Goal: Browse casually

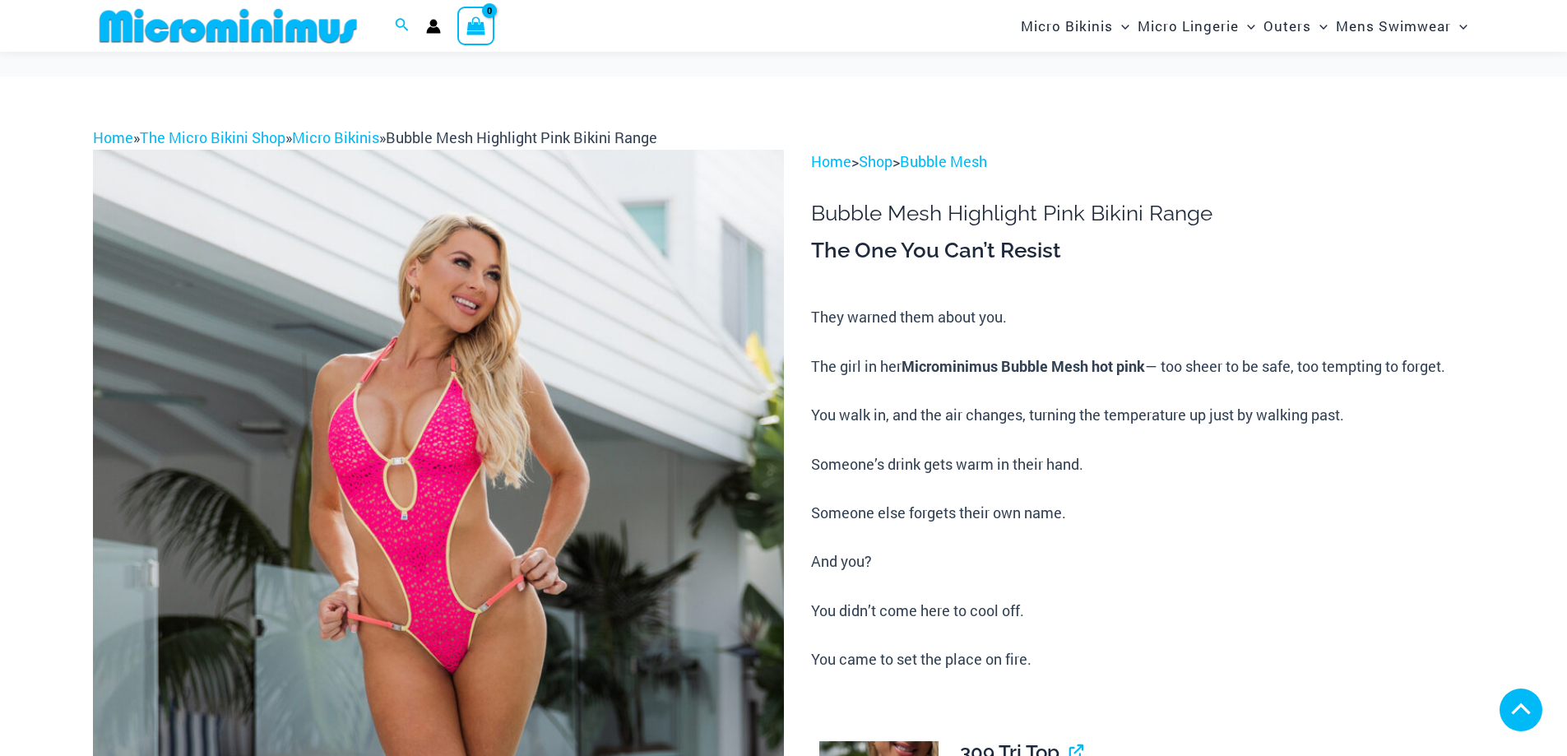
scroll to position [808, 0]
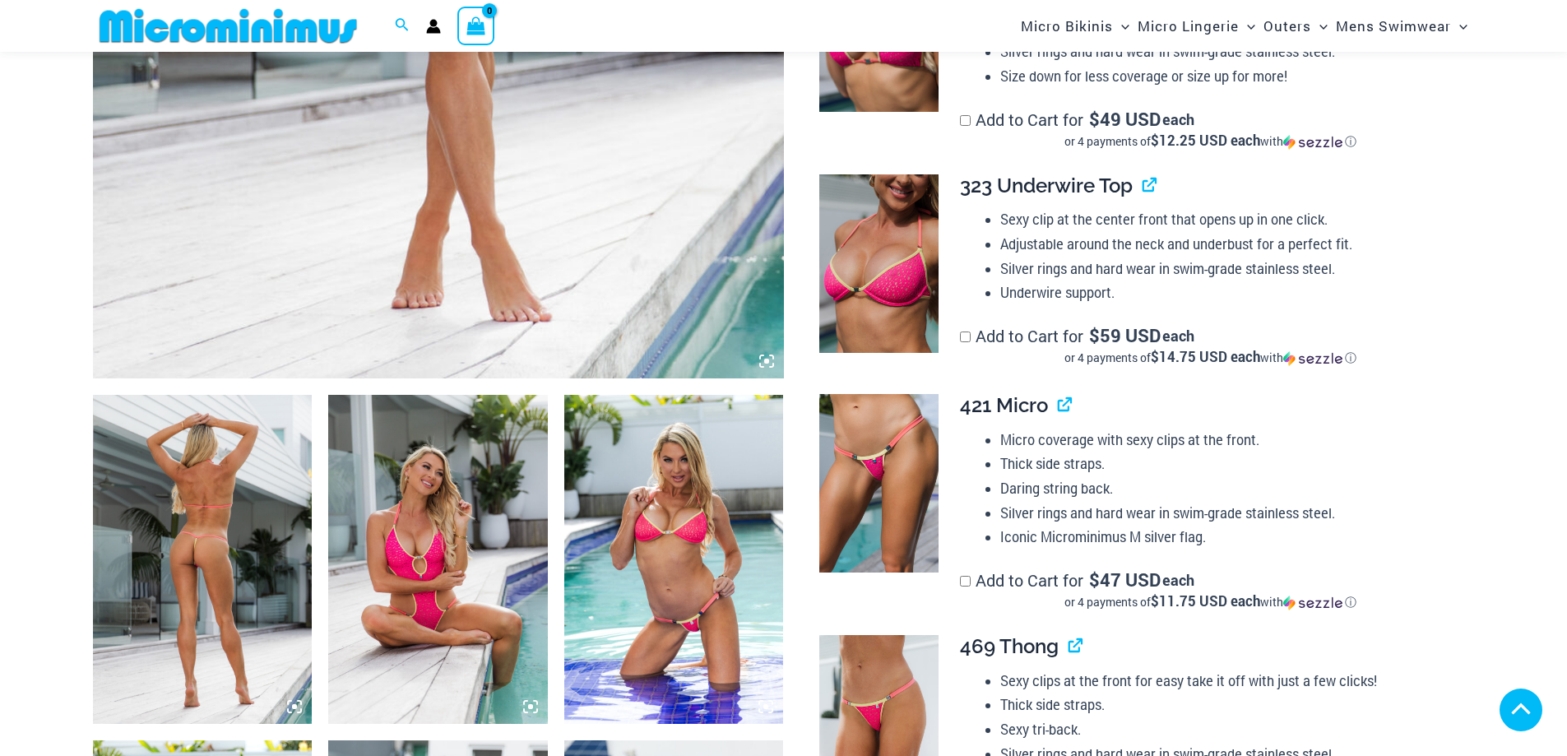
click at [202, 546] on img at bounding box center [203, 559] width 220 height 329
click at [203, 505] on img at bounding box center [203, 559] width 220 height 329
click at [210, 414] on img at bounding box center [203, 559] width 220 height 329
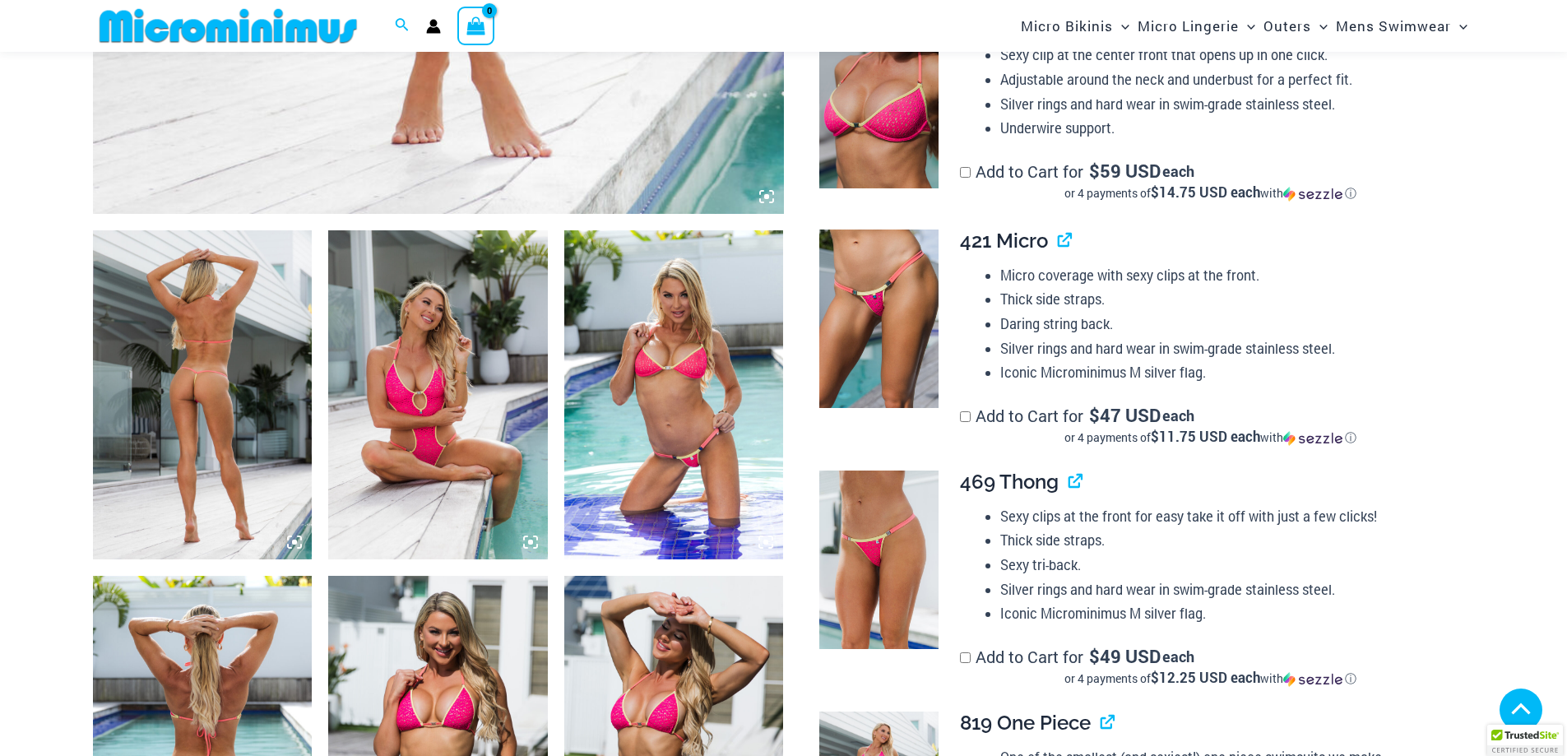
click at [295, 544] on icon at bounding box center [294, 542] width 5 height 5
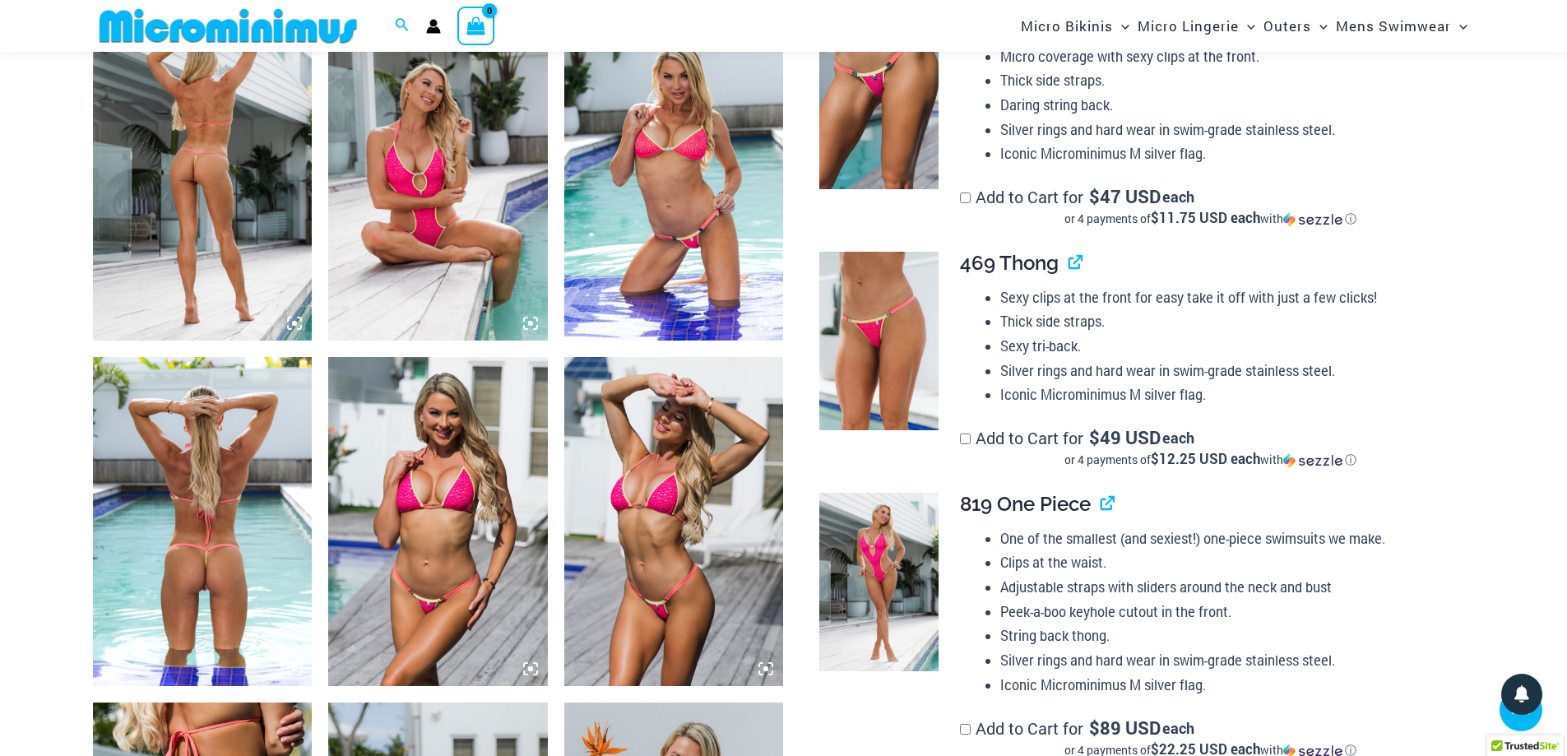
scroll to position [1219, 0]
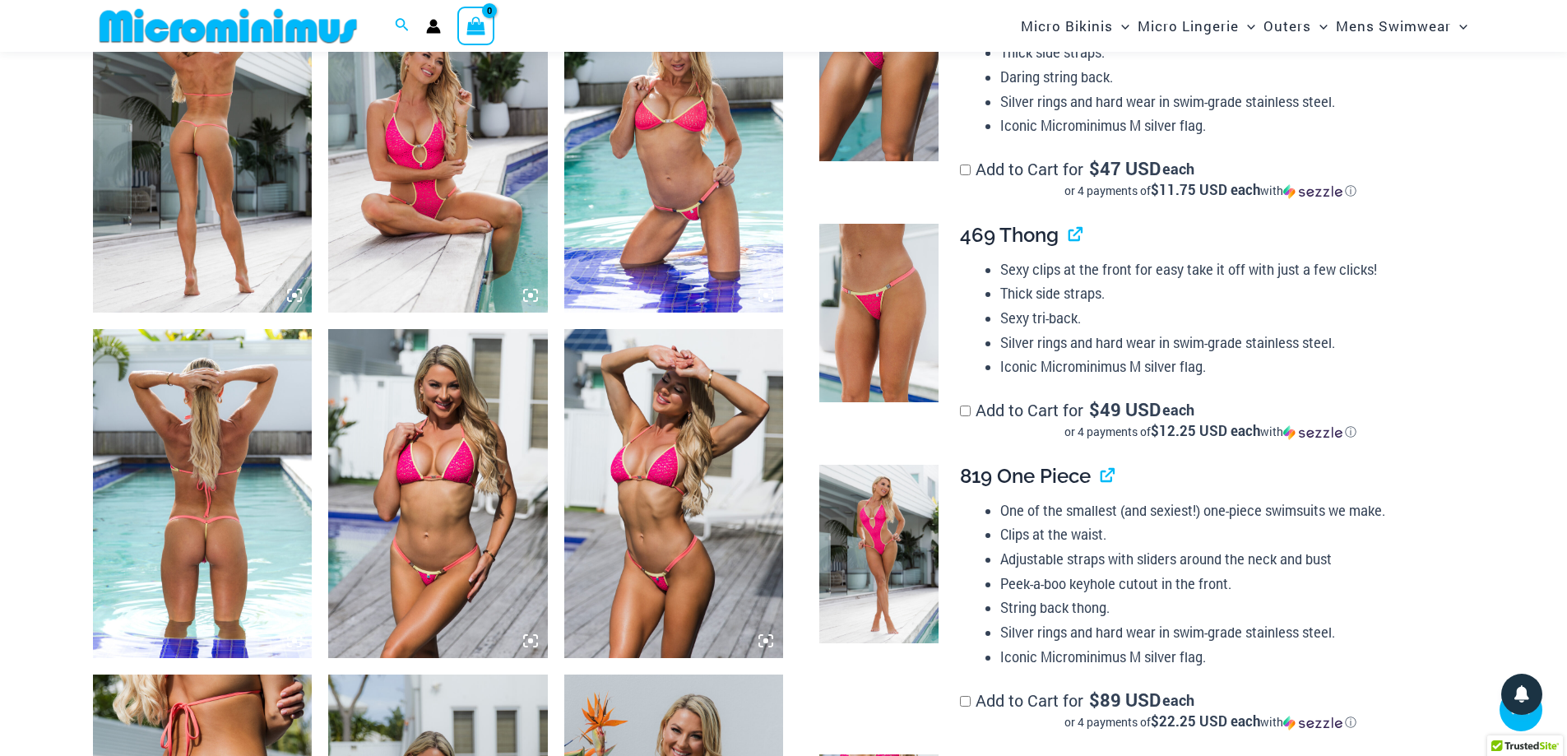
click at [193, 541] on img at bounding box center [203, 493] width 220 height 329
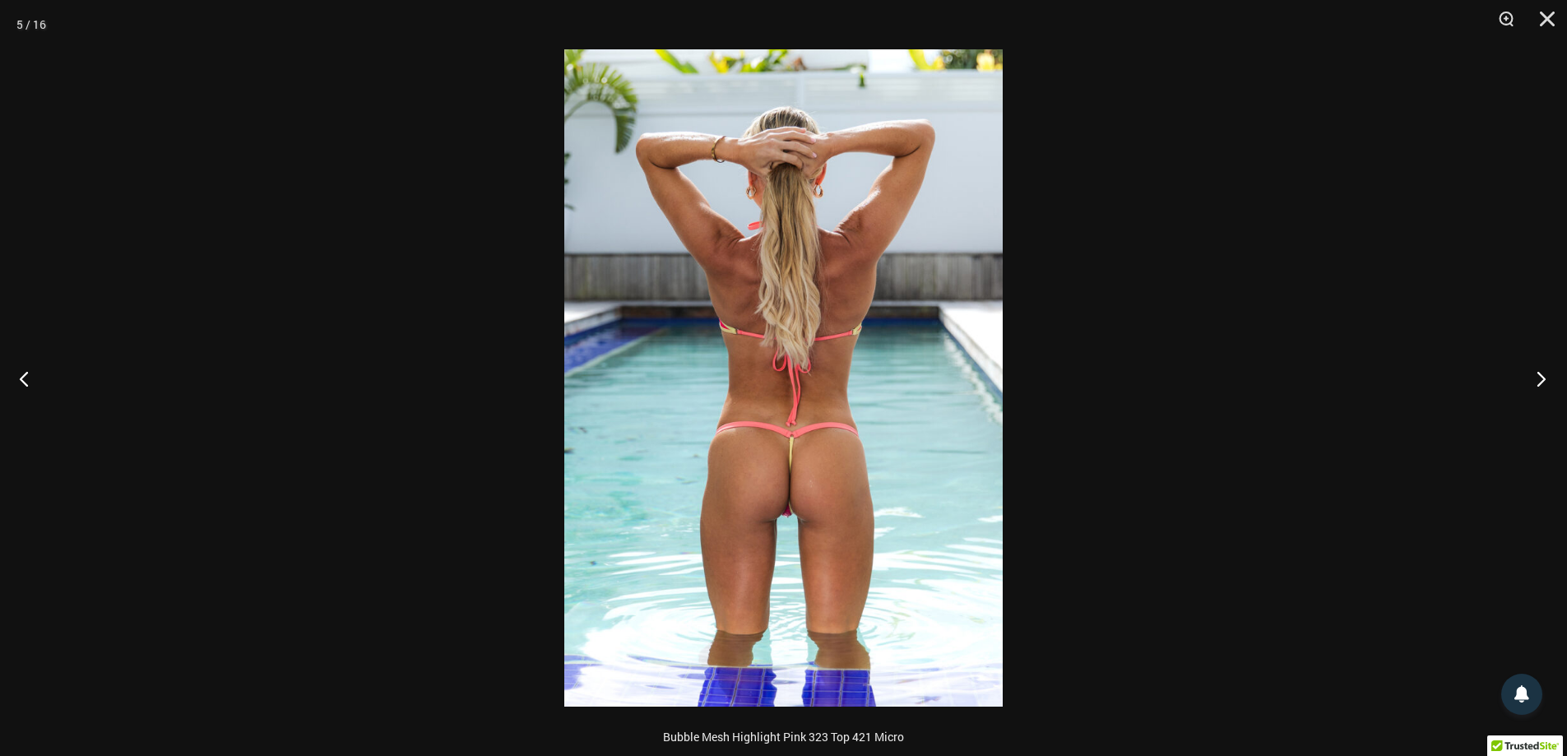
click at [1542, 374] on button "Next" at bounding box center [1537, 378] width 62 height 82
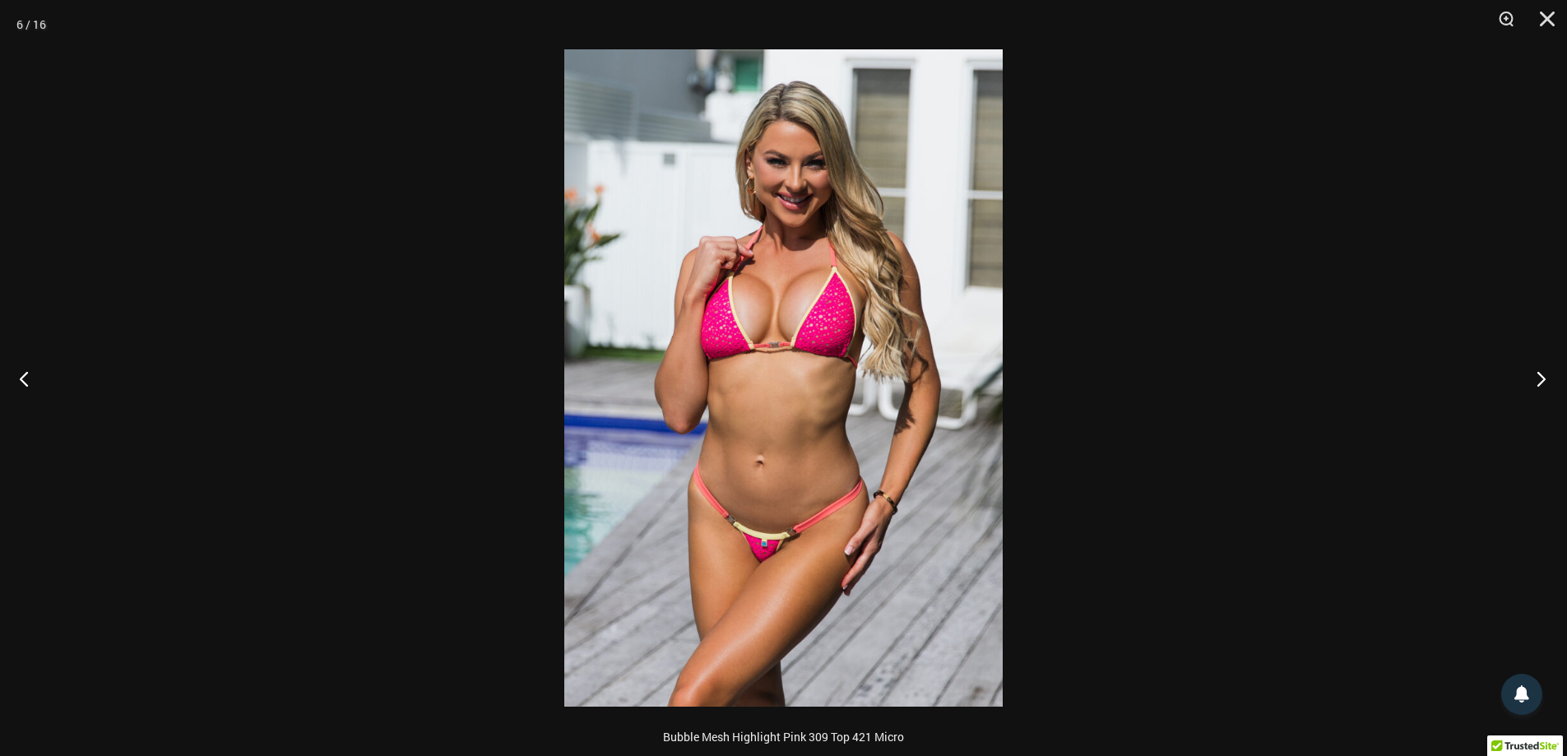
click at [1542, 374] on button "Next" at bounding box center [1537, 378] width 62 height 82
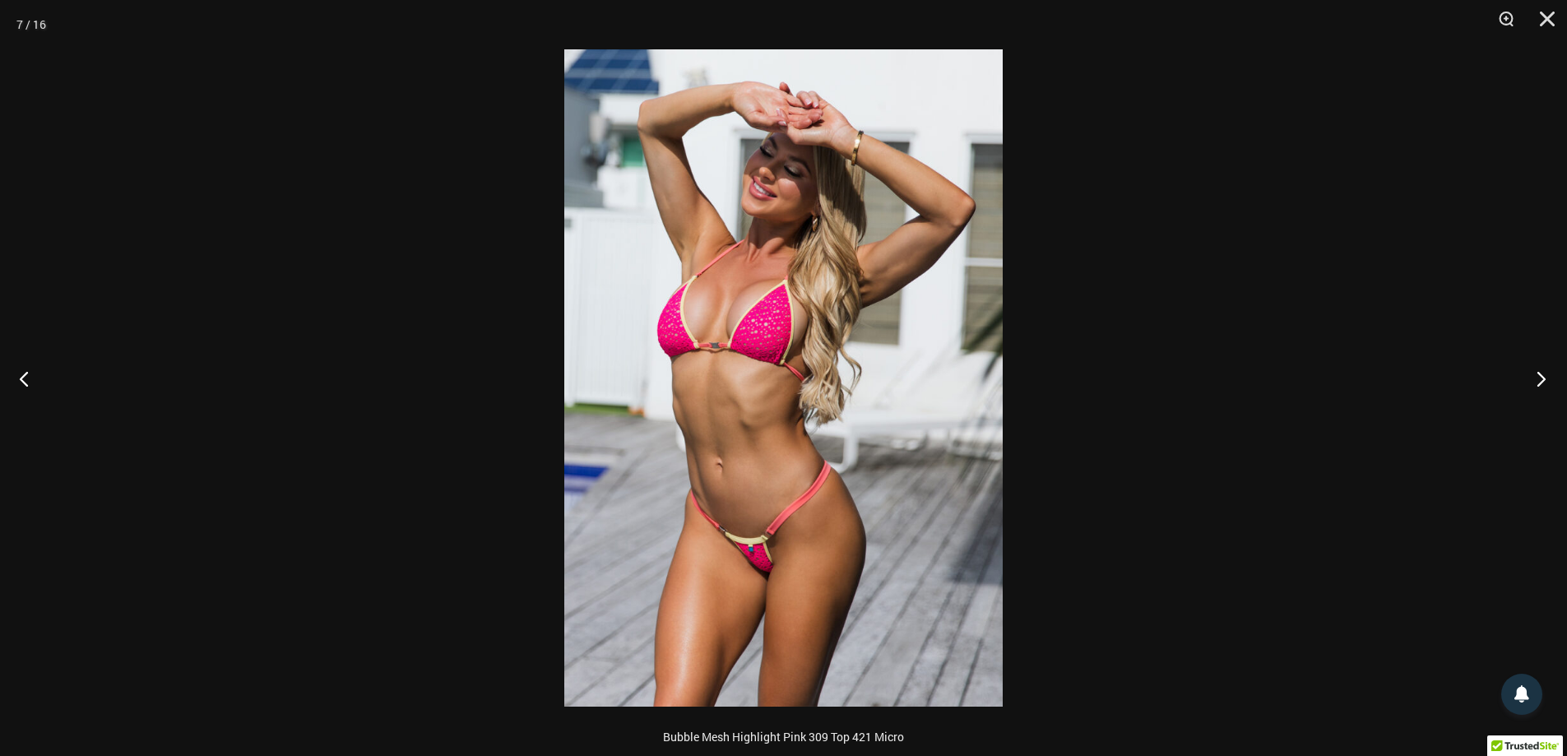
click at [1542, 374] on button "Next" at bounding box center [1537, 378] width 62 height 82
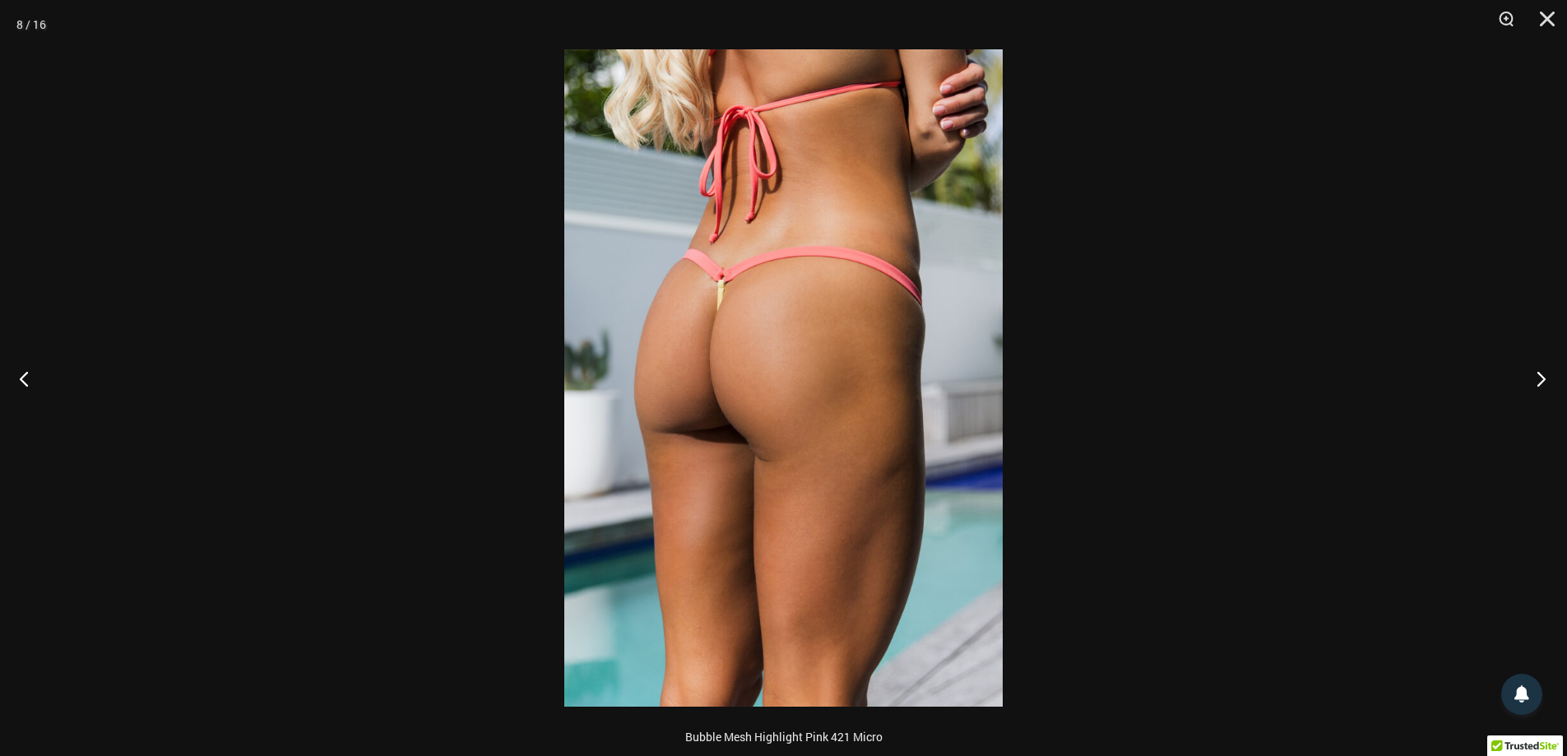
click at [1542, 374] on button "Next" at bounding box center [1537, 378] width 62 height 82
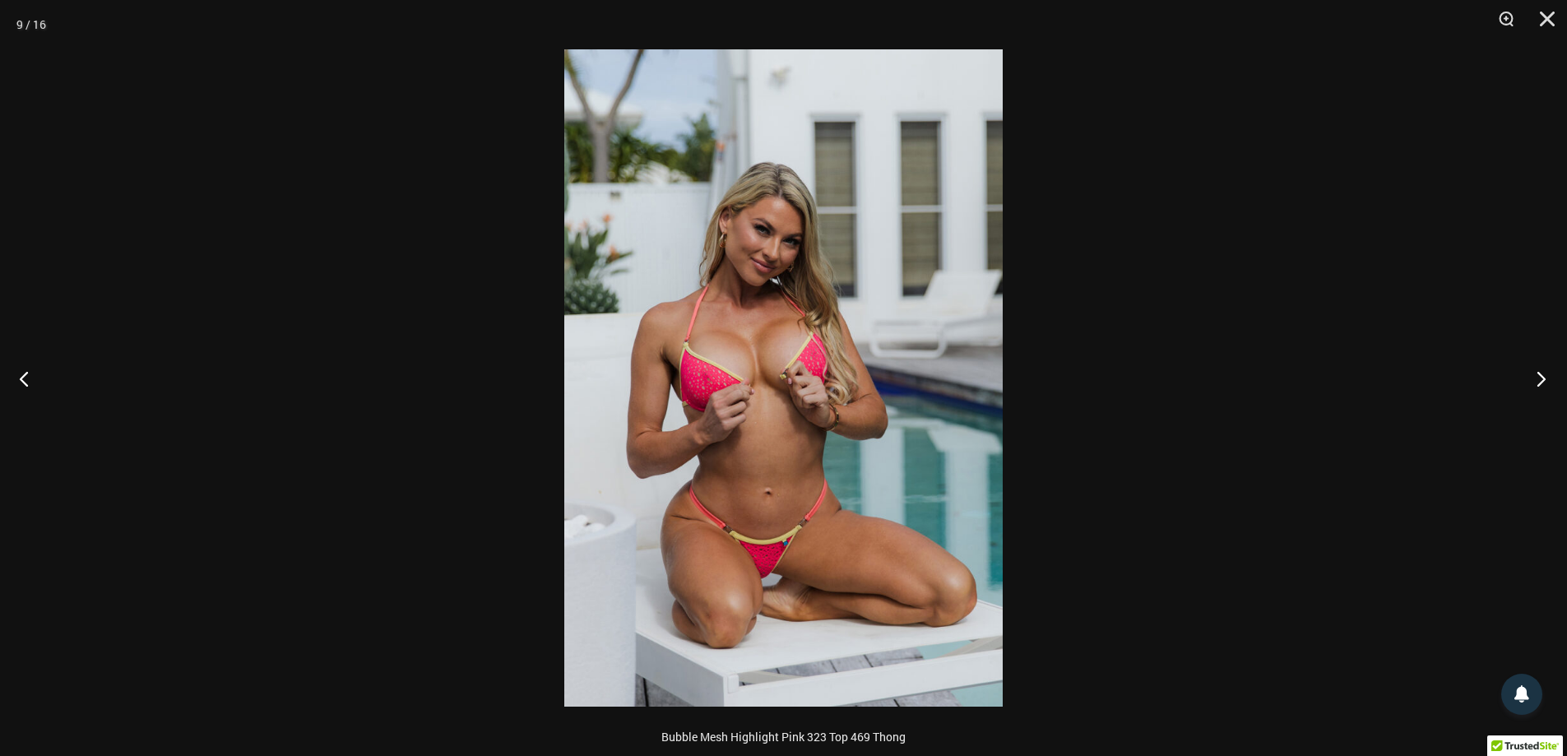
click at [1542, 374] on button "Next" at bounding box center [1537, 378] width 62 height 82
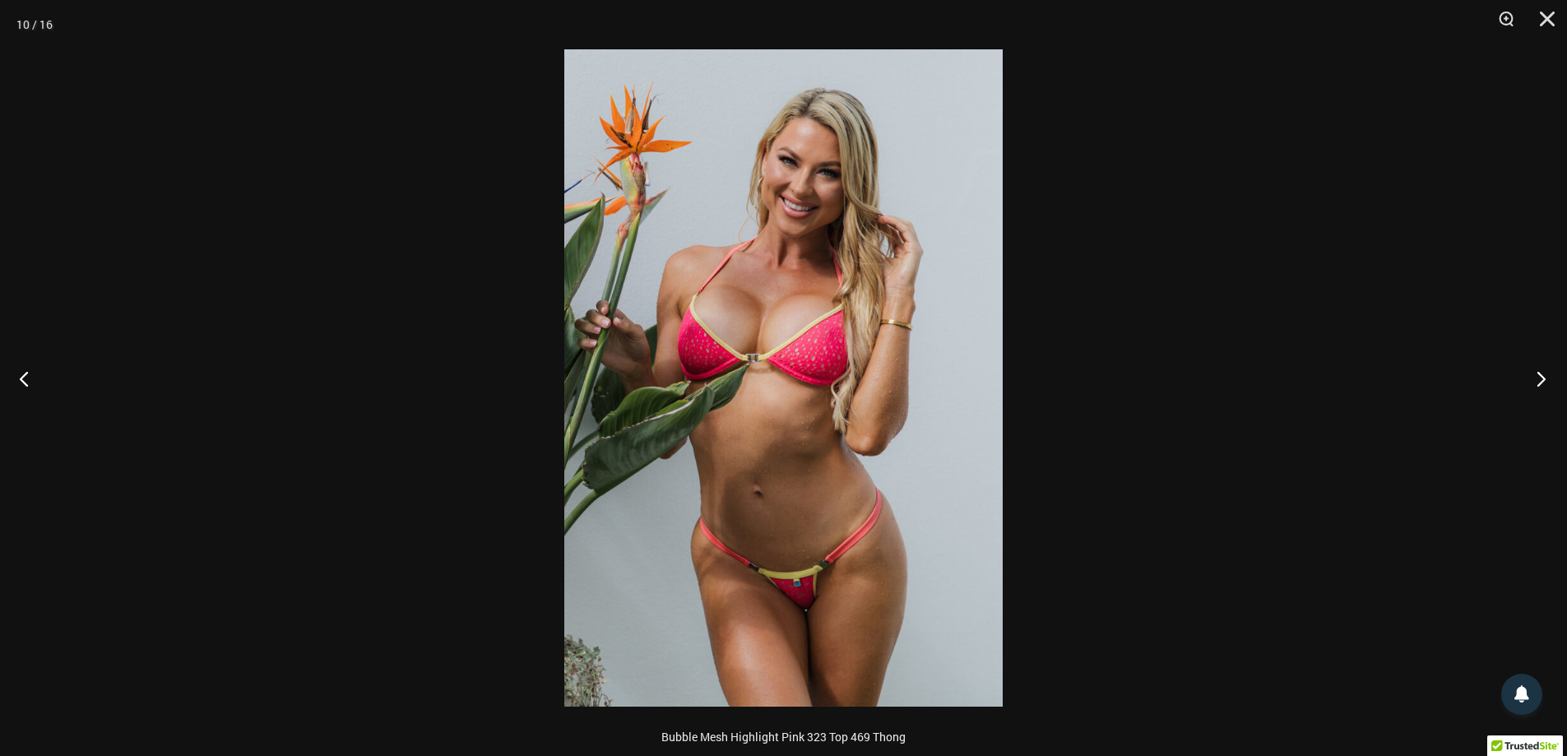
click at [1542, 376] on button "Next" at bounding box center [1537, 378] width 62 height 82
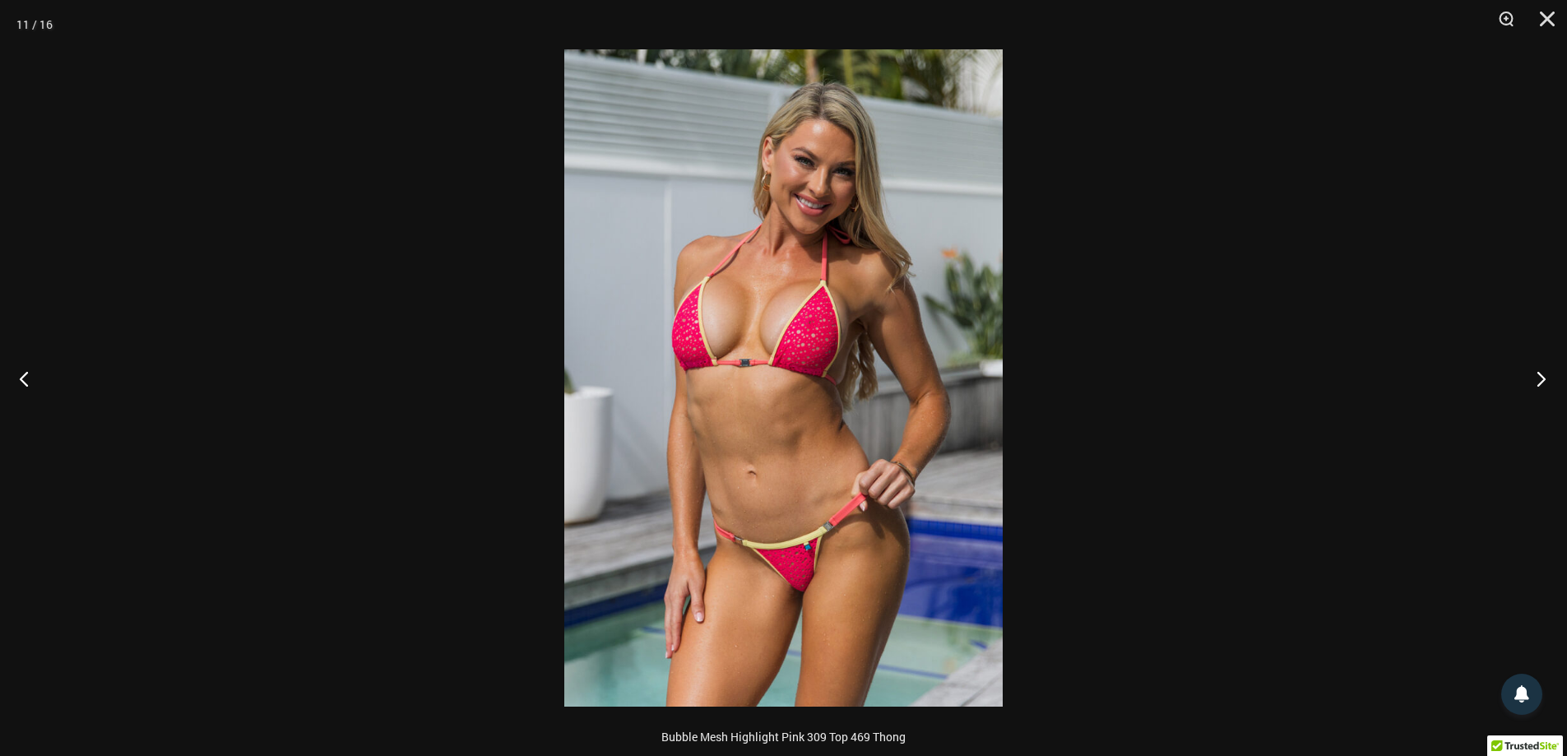
click at [1539, 375] on button "Next" at bounding box center [1537, 378] width 62 height 82
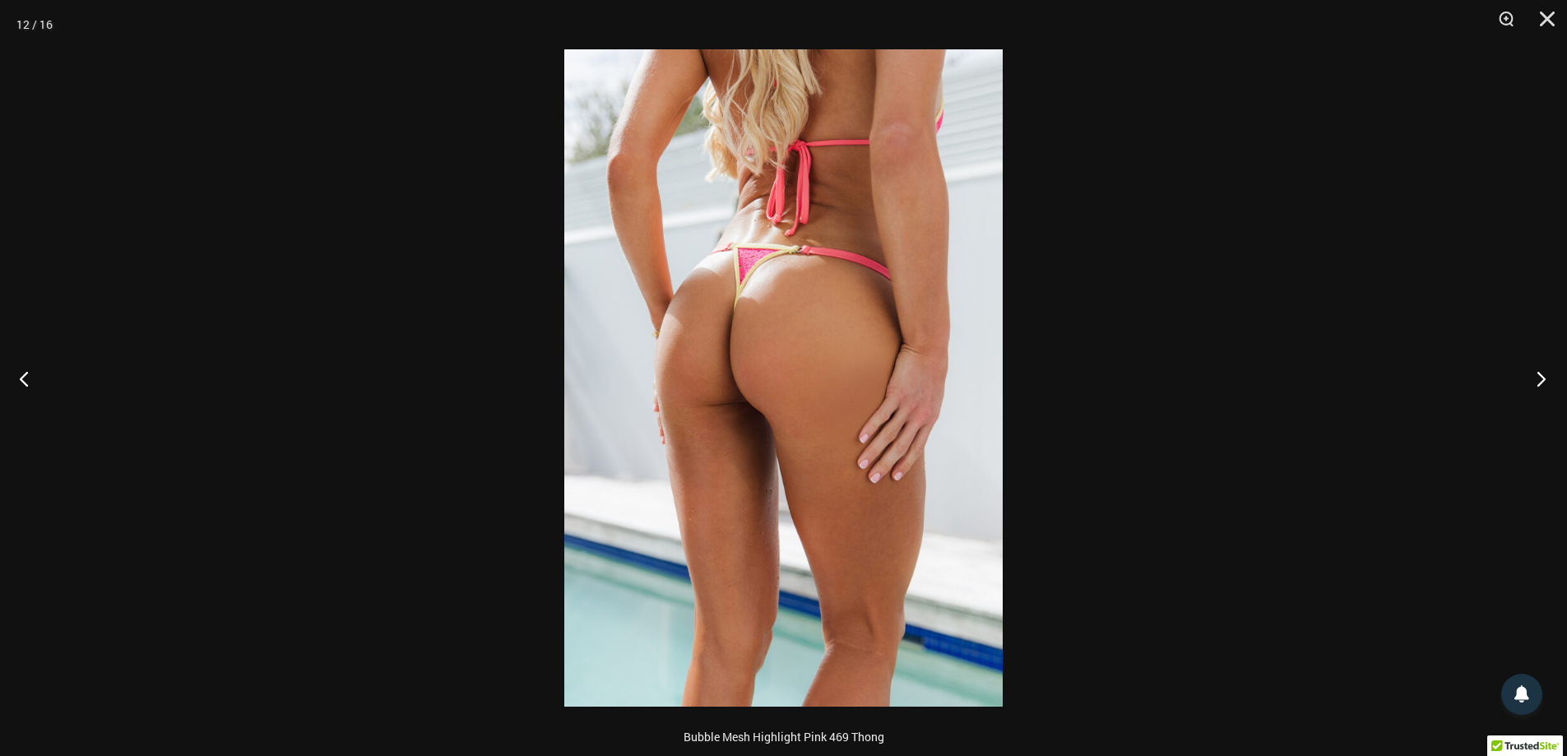
click at [1539, 375] on button "Next" at bounding box center [1537, 378] width 62 height 82
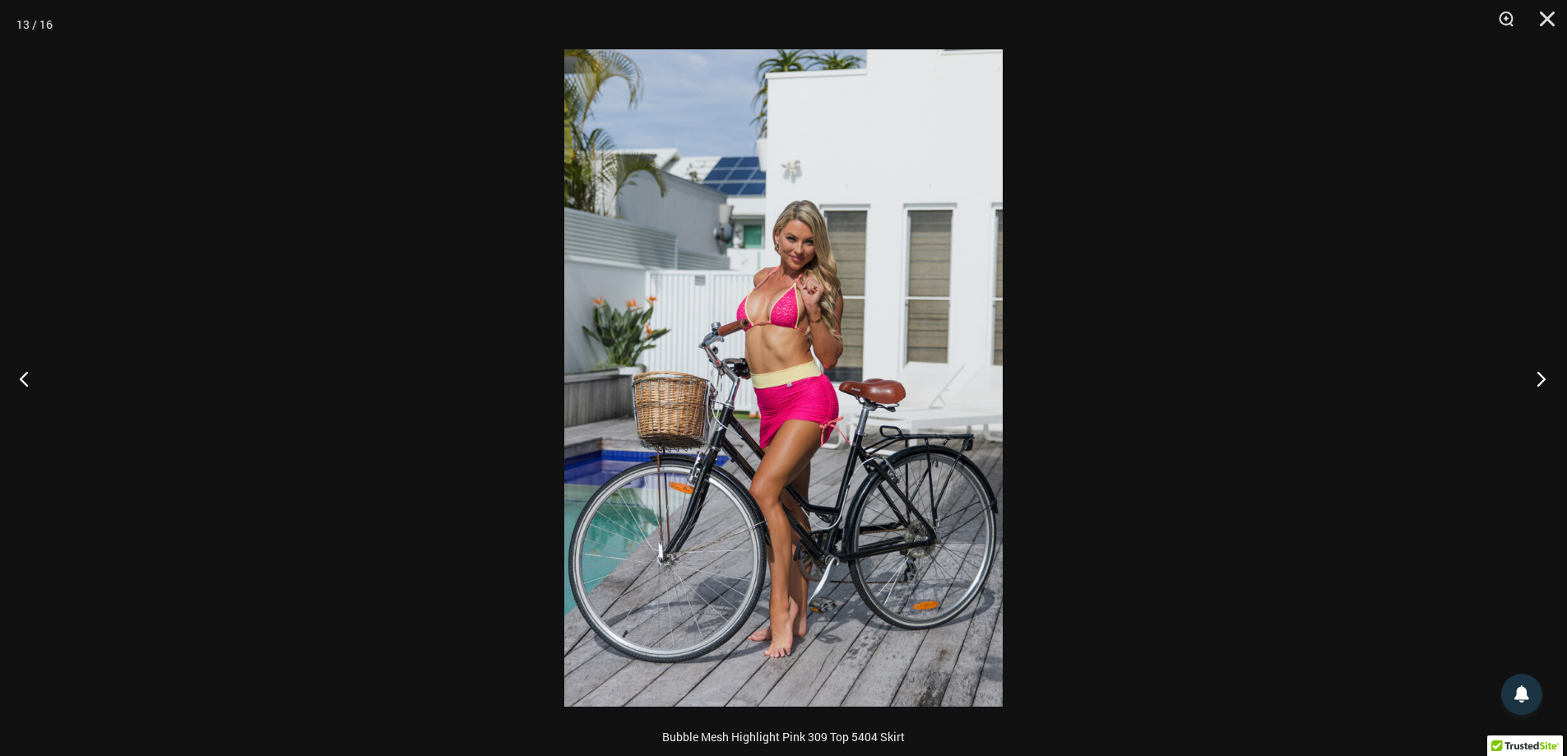
click at [1539, 375] on button "Next" at bounding box center [1537, 378] width 62 height 82
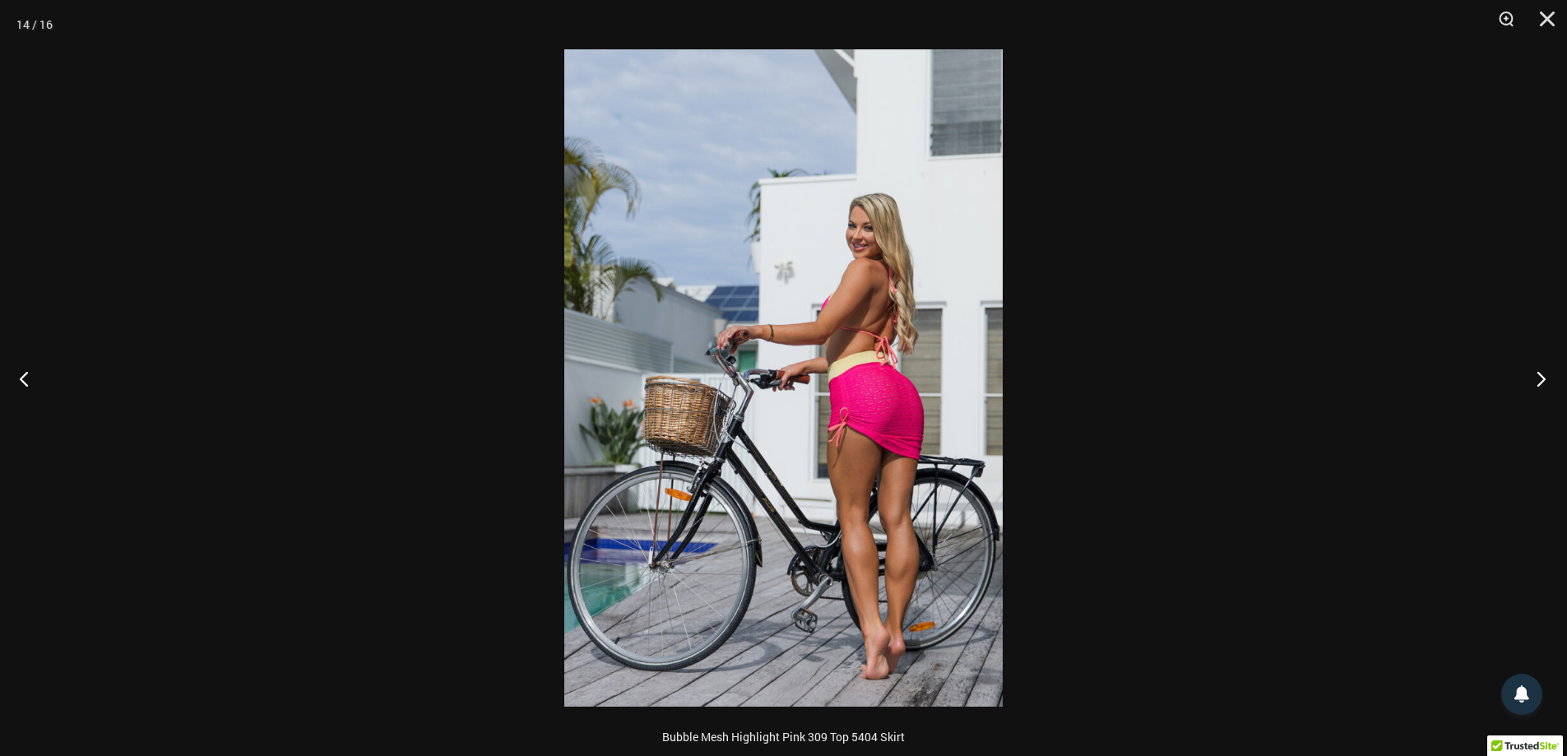
click at [1539, 375] on button "Next" at bounding box center [1537, 378] width 62 height 82
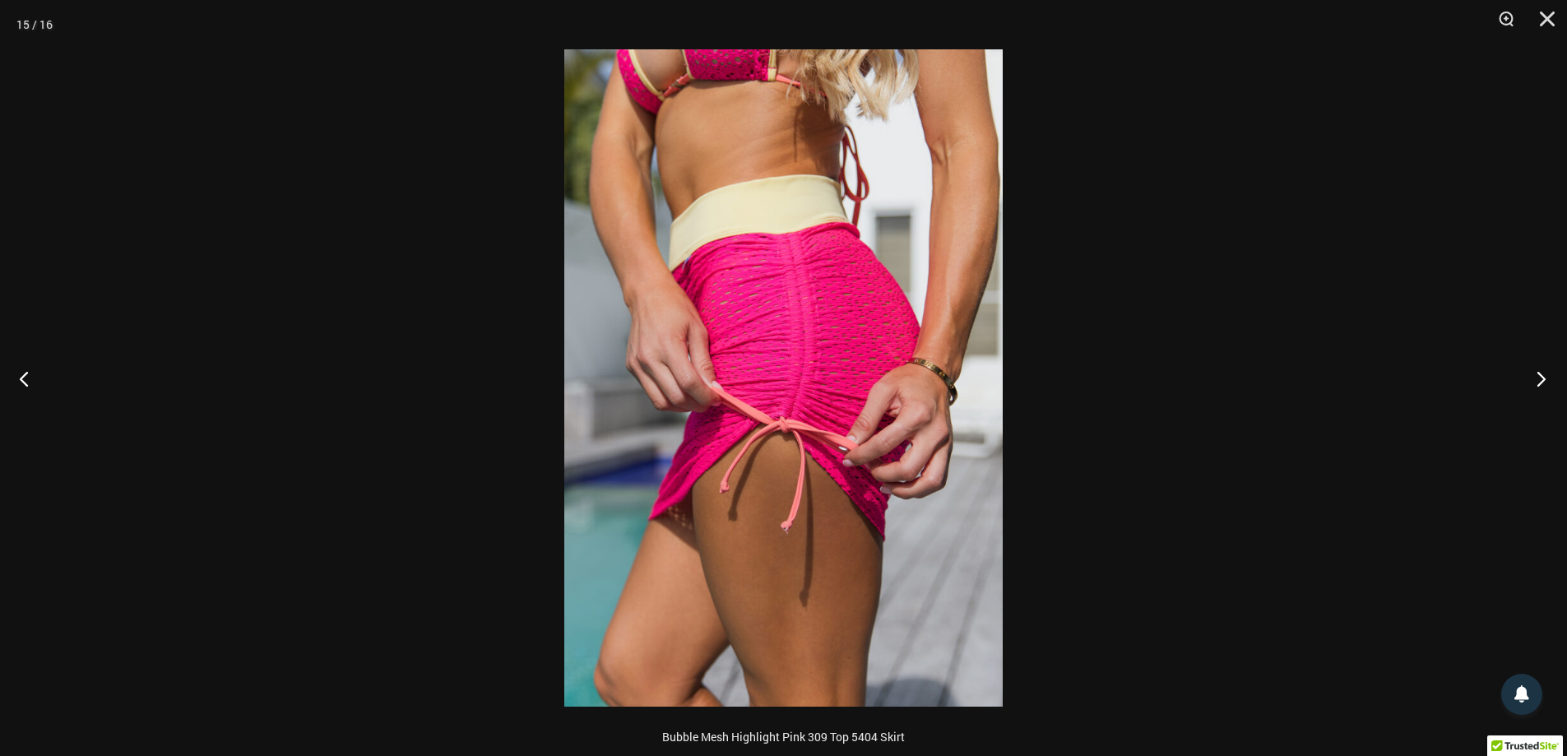
click at [1539, 375] on button "Next" at bounding box center [1537, 378] width 62 height 82
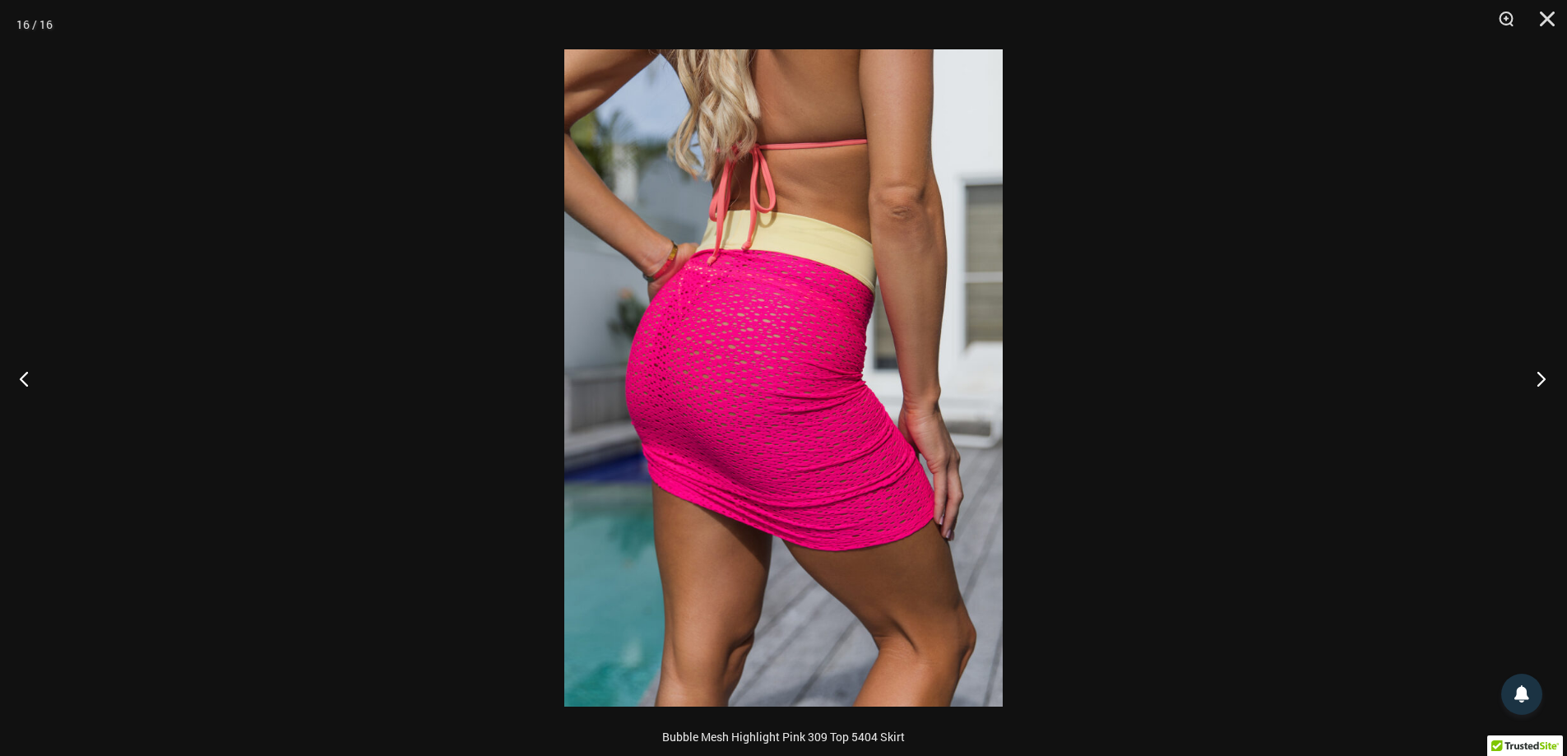
click at [1539, 375] on button "Next" at bounding box center [1537, 378] width 62 height 82
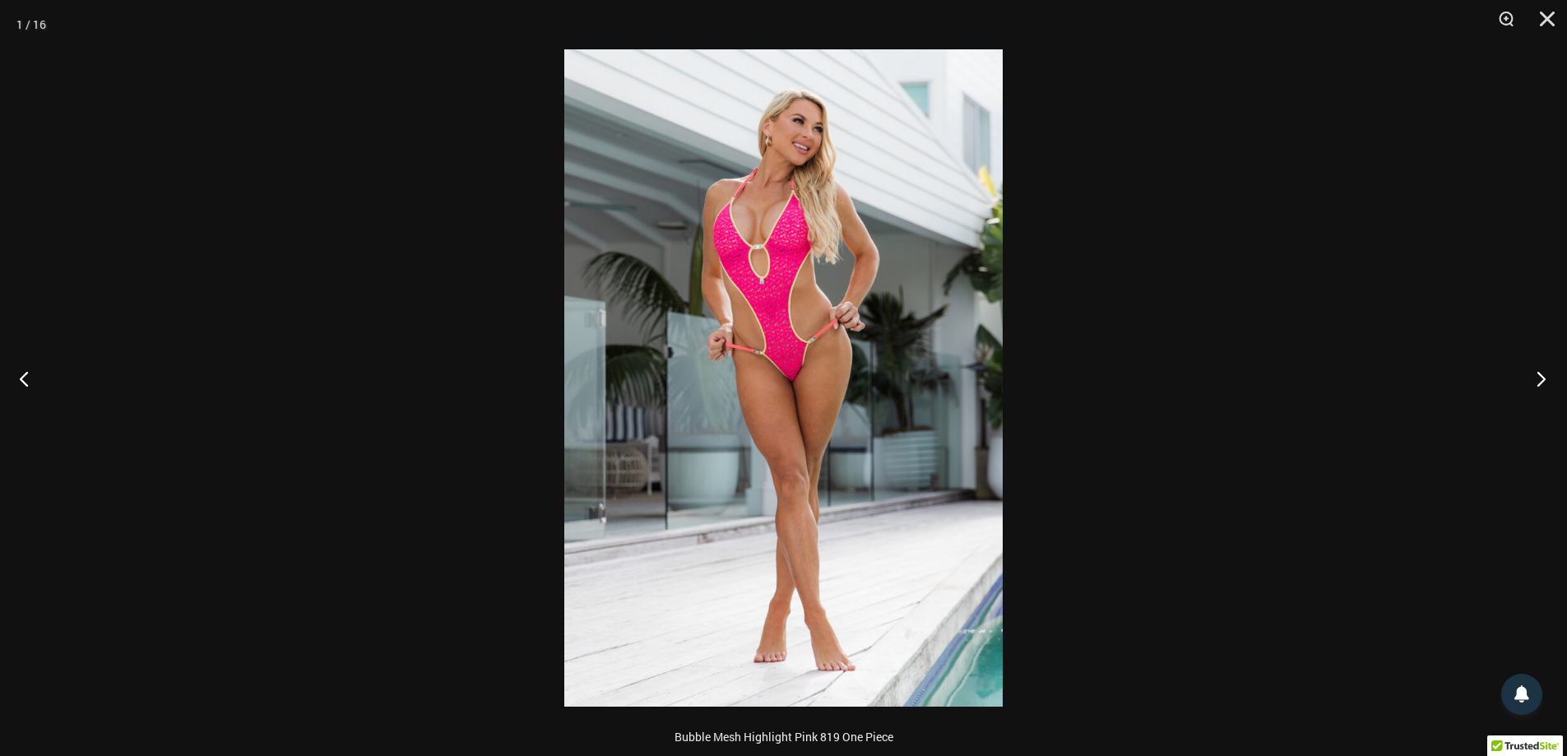
click at [1539, 375] on button "Next" at bounding box center [1537, 378] width 62 height 82
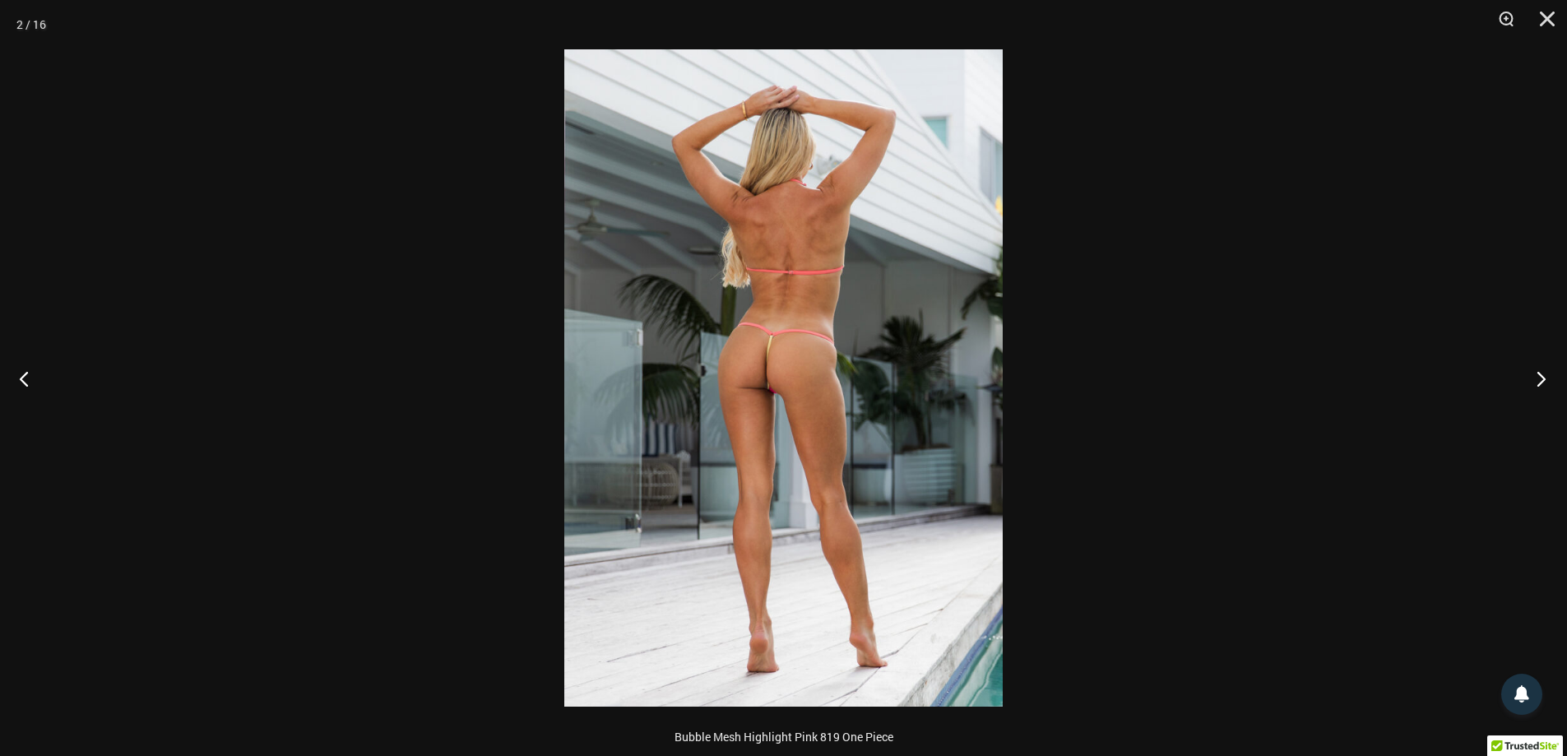
click at [1539, 375] on button "Next" at bounding box center [1537, 378] width 62 height 82
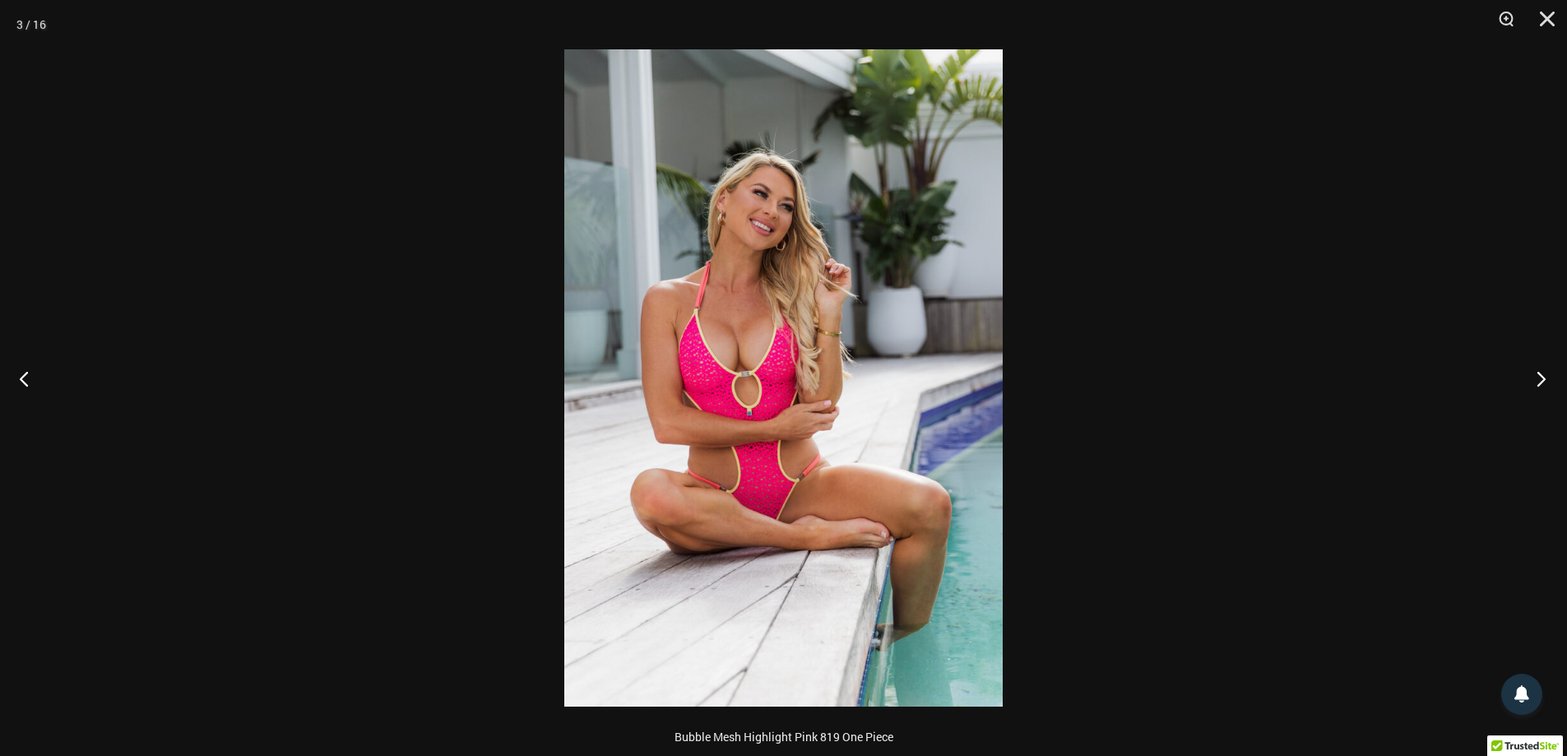
click at [1539, 375] on button "Next" at bounding box center [1537, 378] width 62 height 82
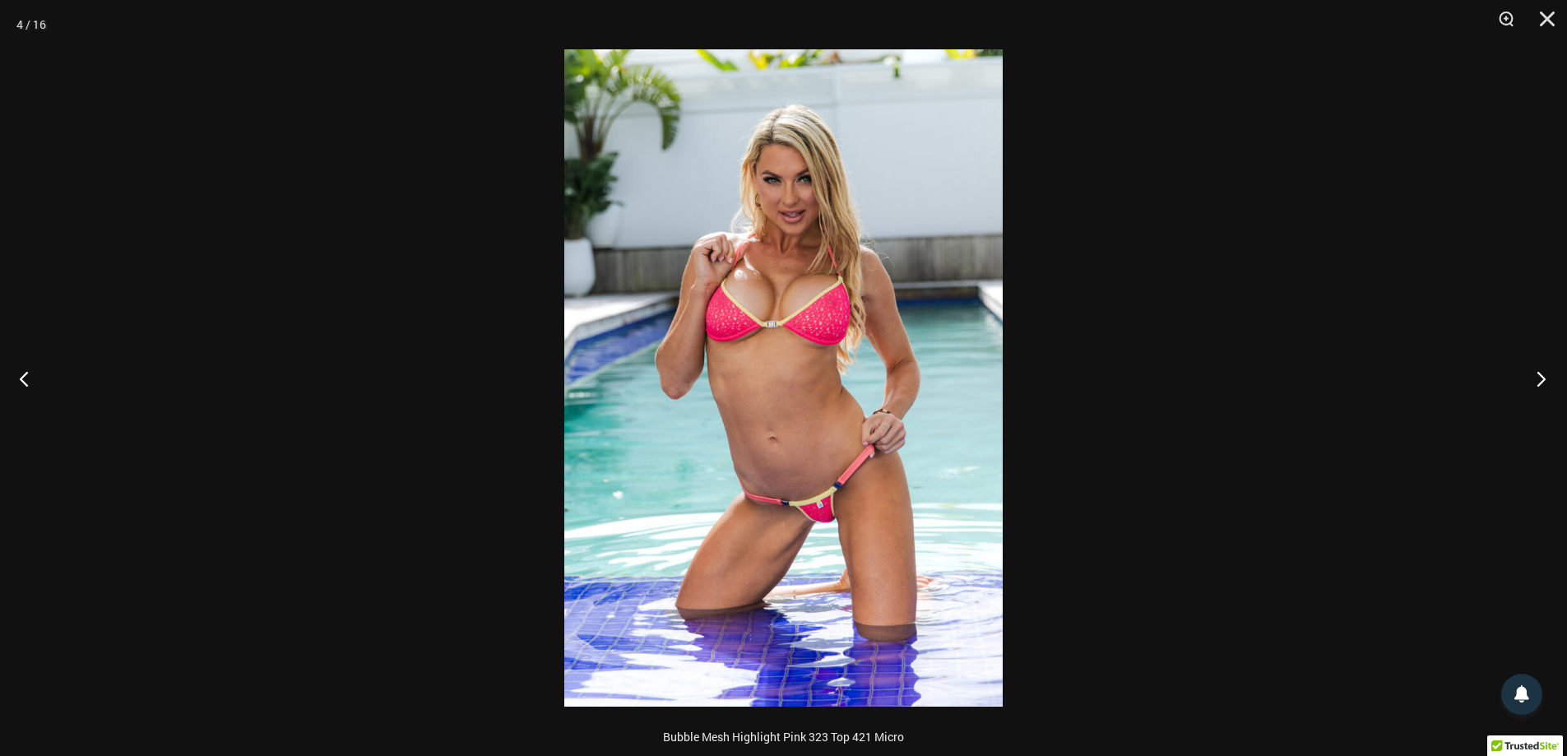
click at [1539, 375] on button "Next" at bounding box center [1537, 378] width 62 height 82
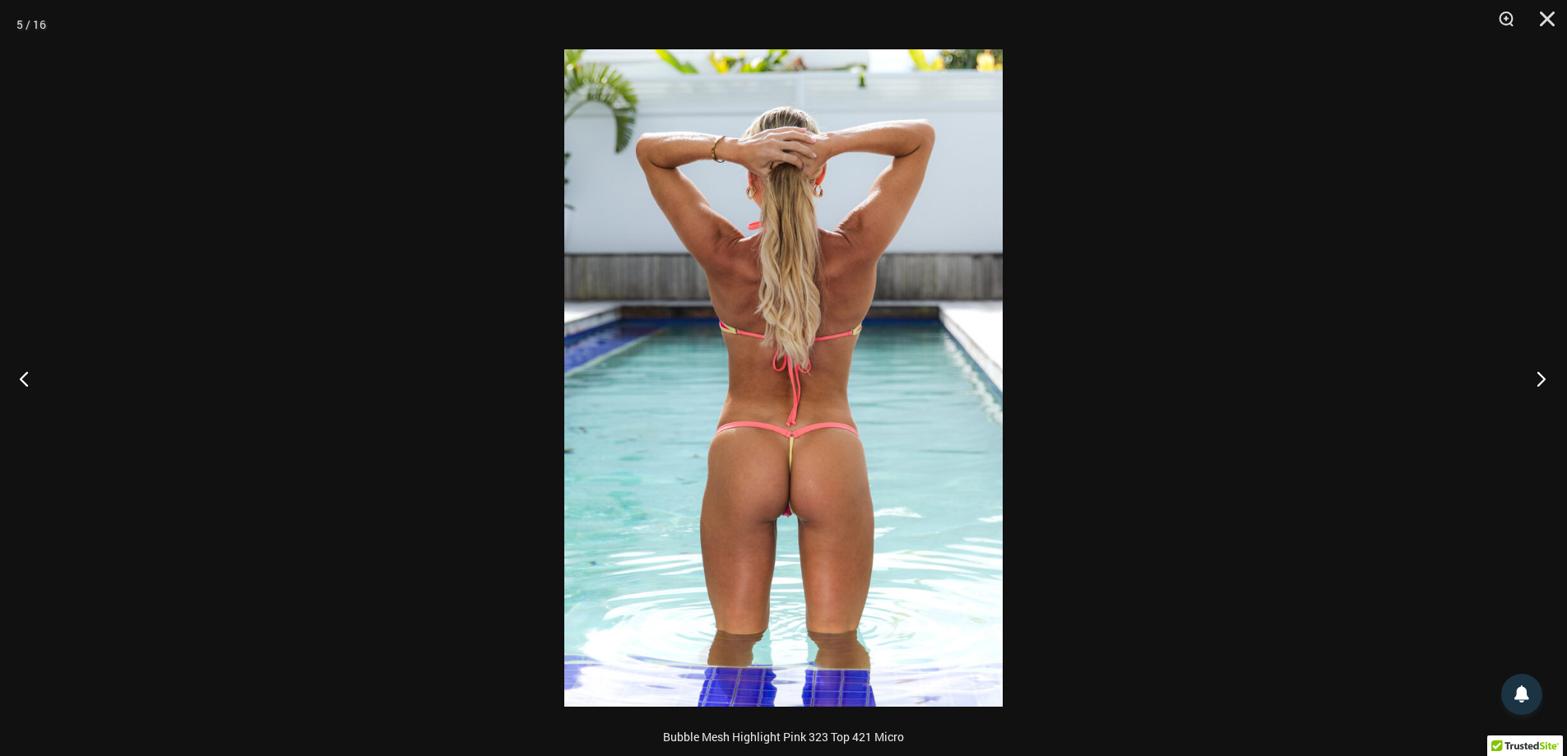
click at [1539, 375] on button "Next" at bounding box center [1537, 378] width 62 height 82
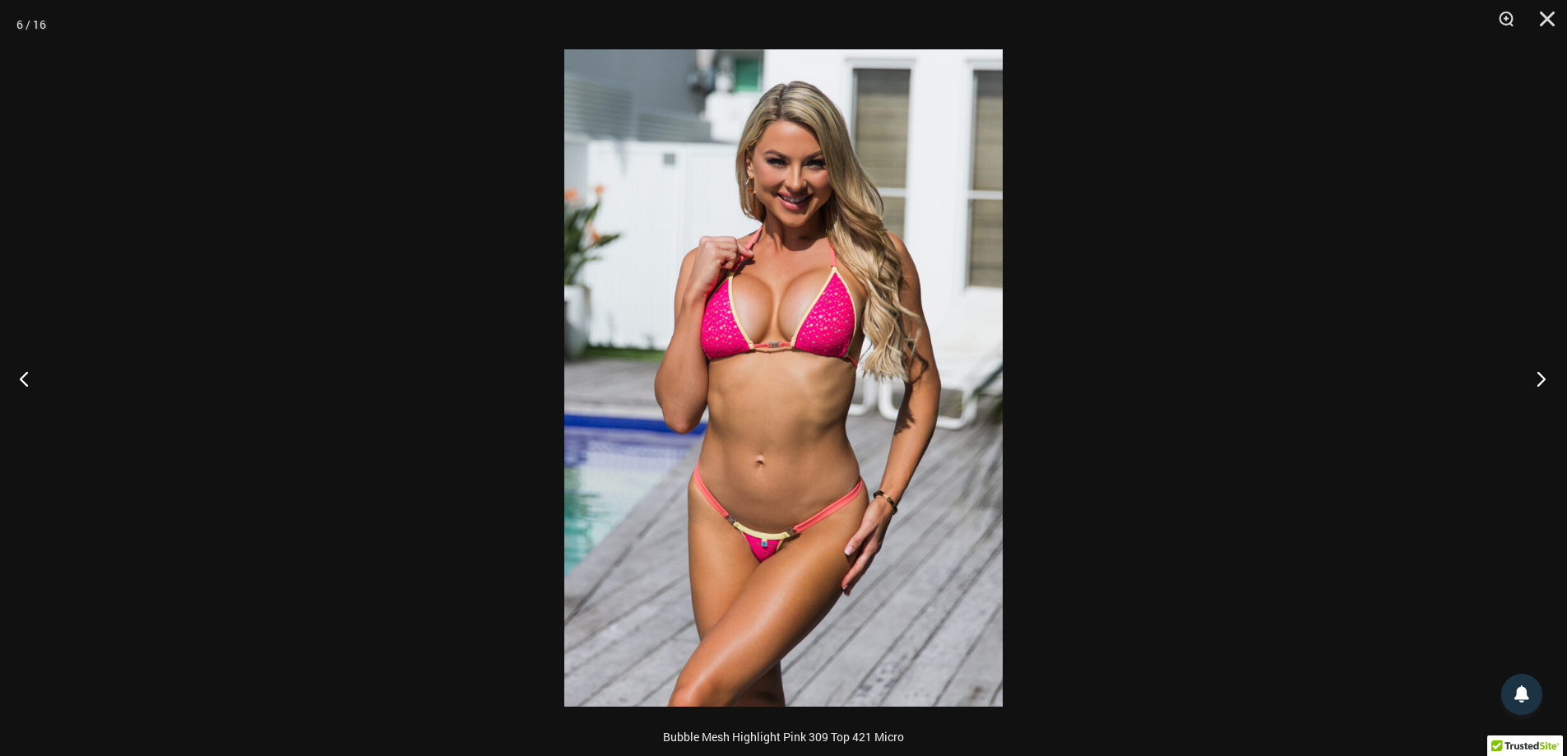
click at [1539, 375] on button "Next" at bounding box center [1537, 378] width 62 height 82
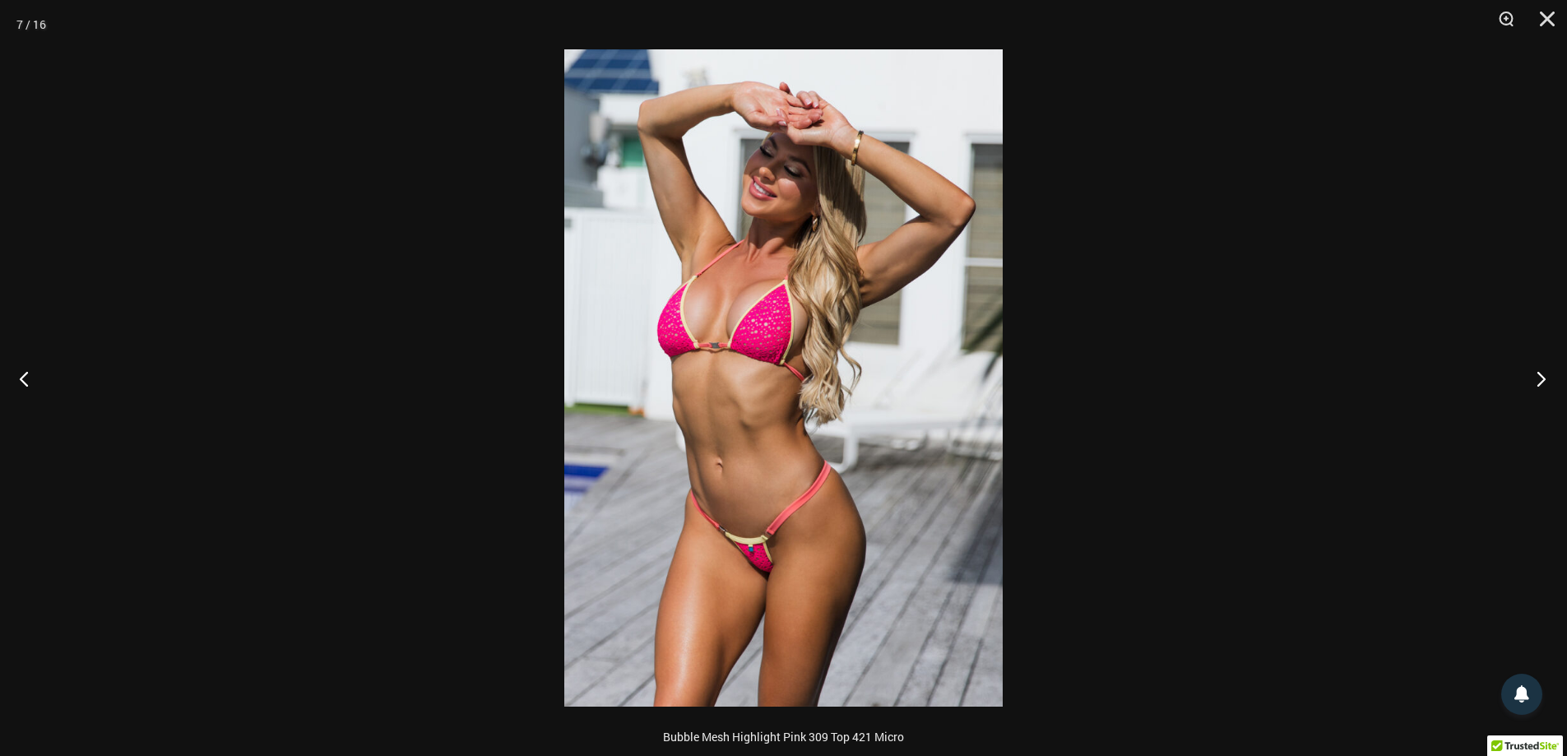
click at [1539, 375] on button "Next" at bounding box center [1537, 378] width 62 height 82
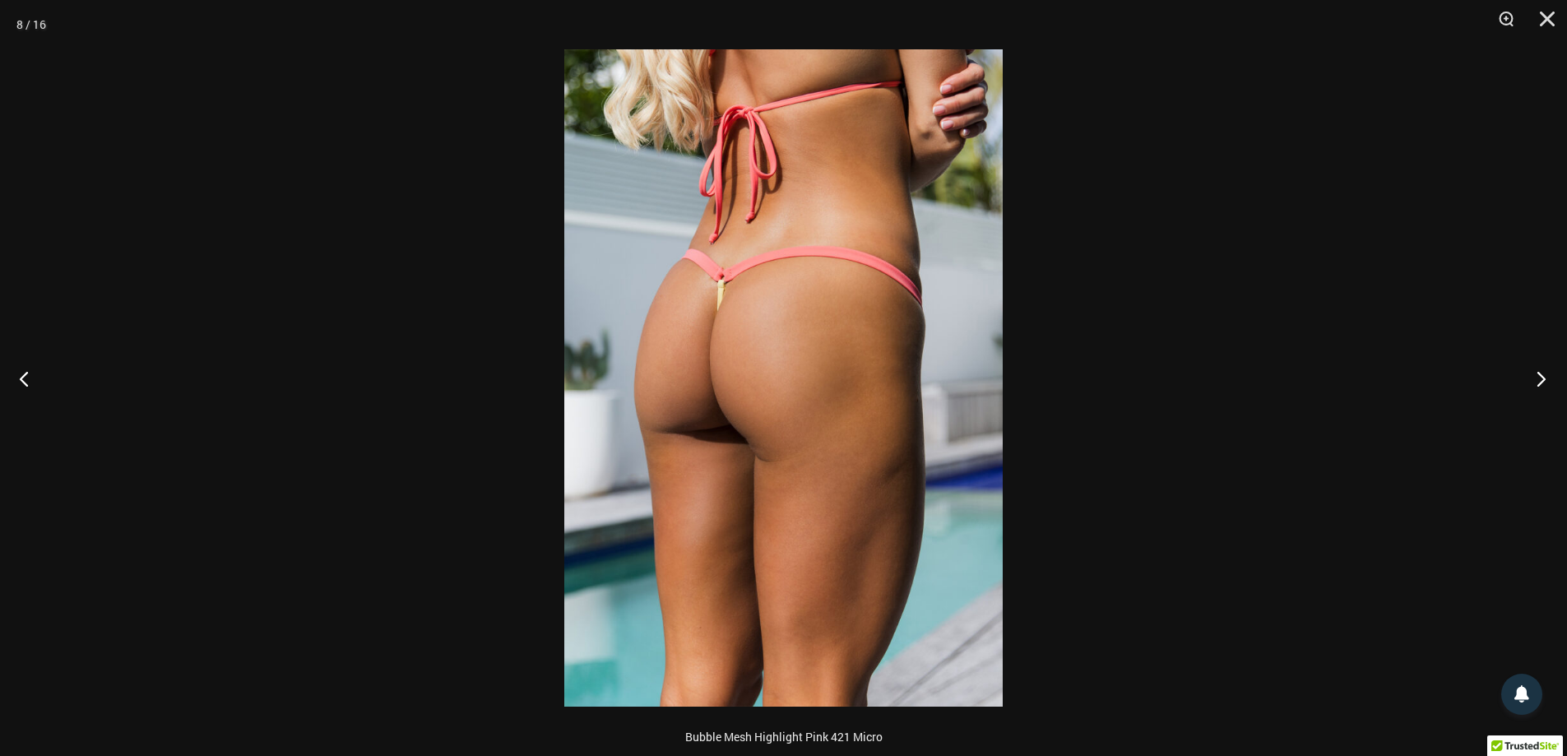
click at [1539, 375] on button "Next" at bounding box center [1537, 378] width 62 height 82
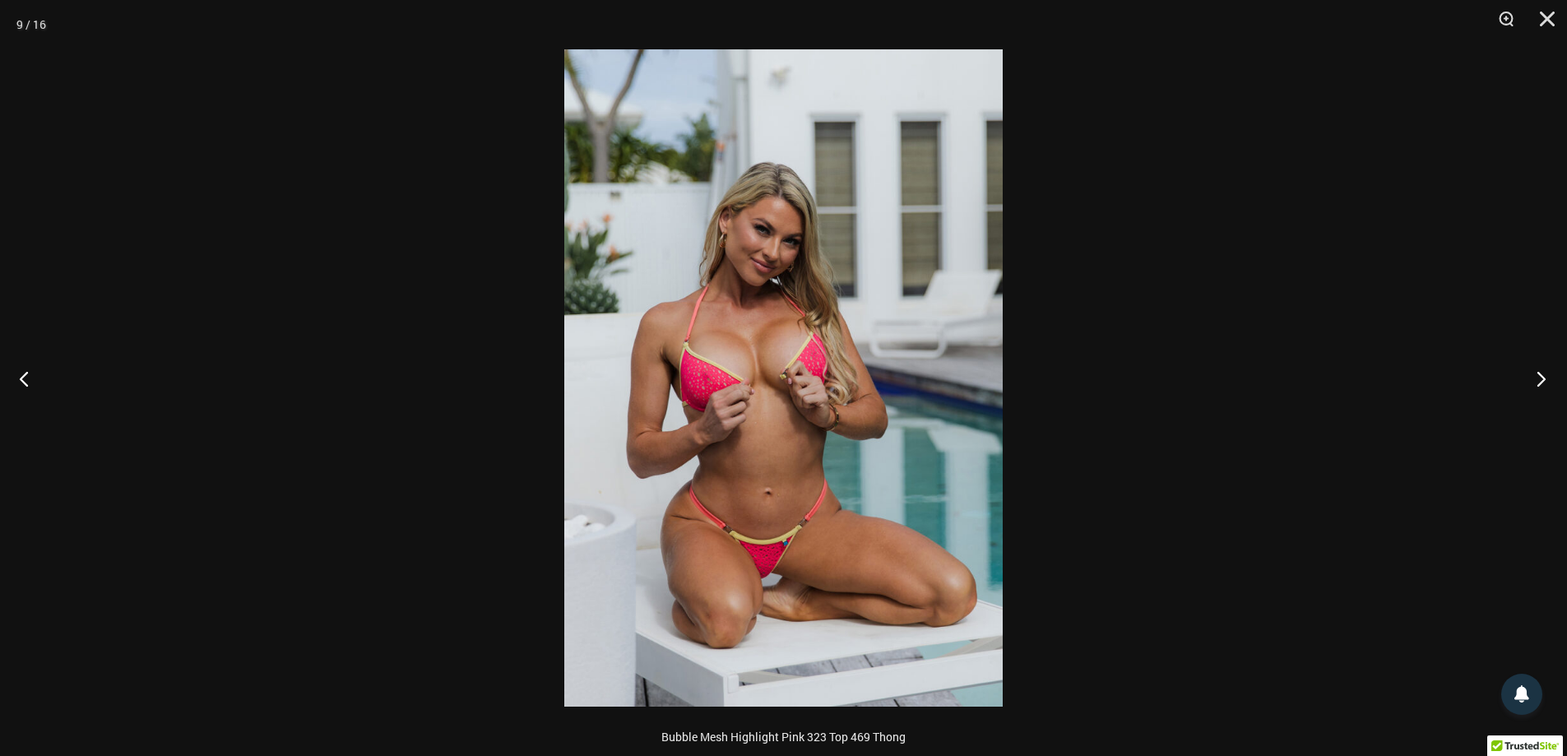
click at [1539, 375] on button "Next" at bounding box center [1537, 378] width 62 height 82
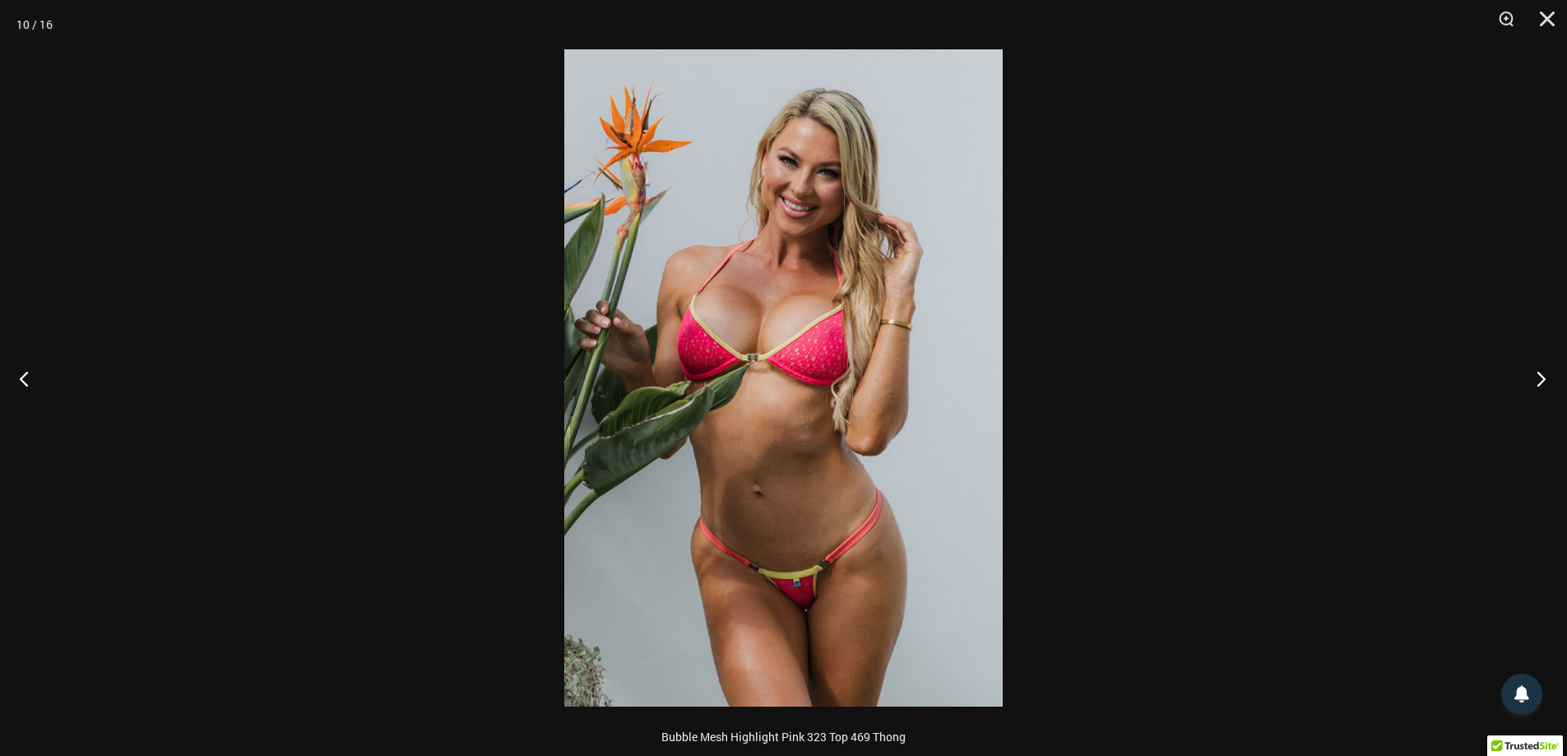
click at [1539, 375] on button "Next" at bounding box center [1537, 378] width 62 height 82
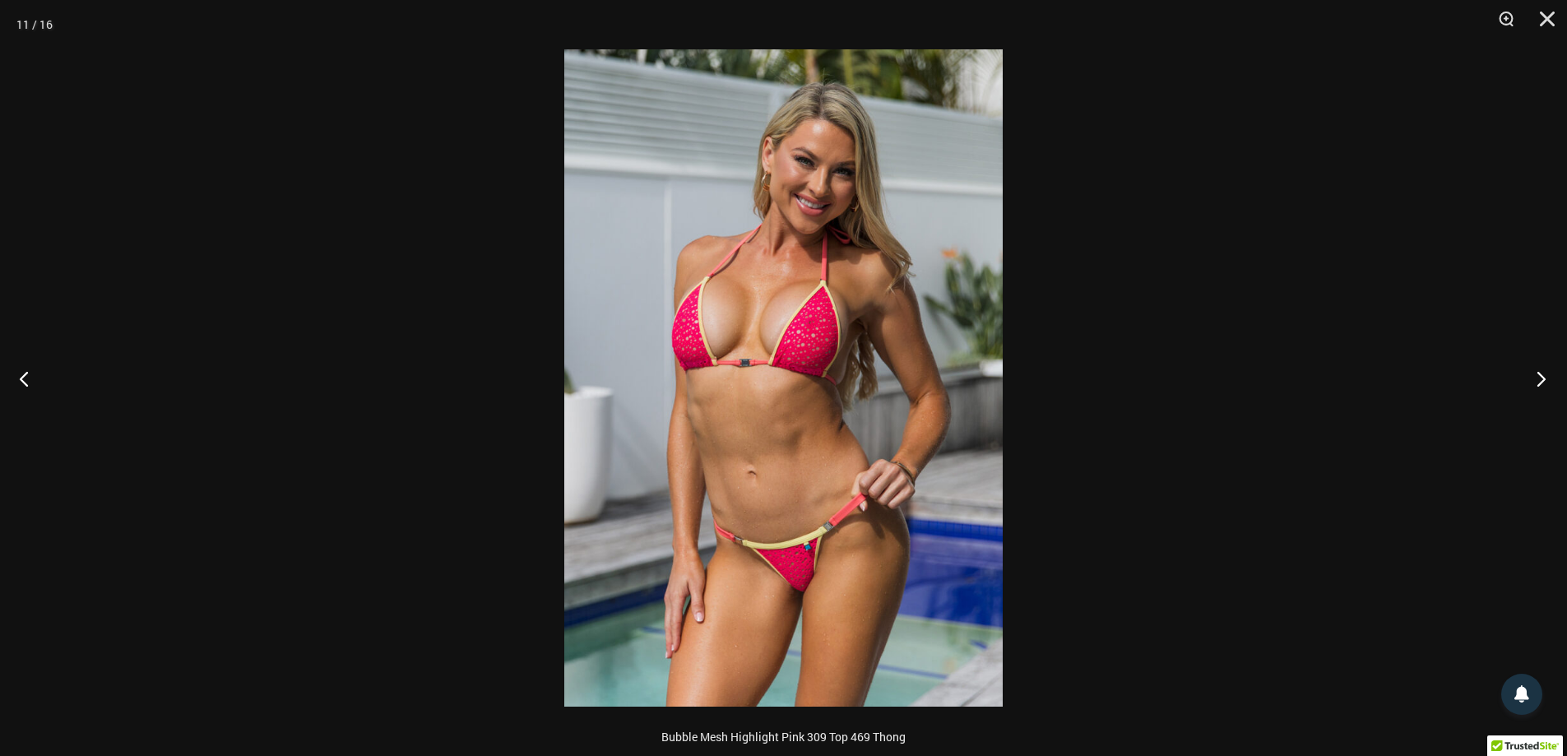
click at [1539, 375] on button "Next" at bounding box center [1537, 378] width 62 height 82
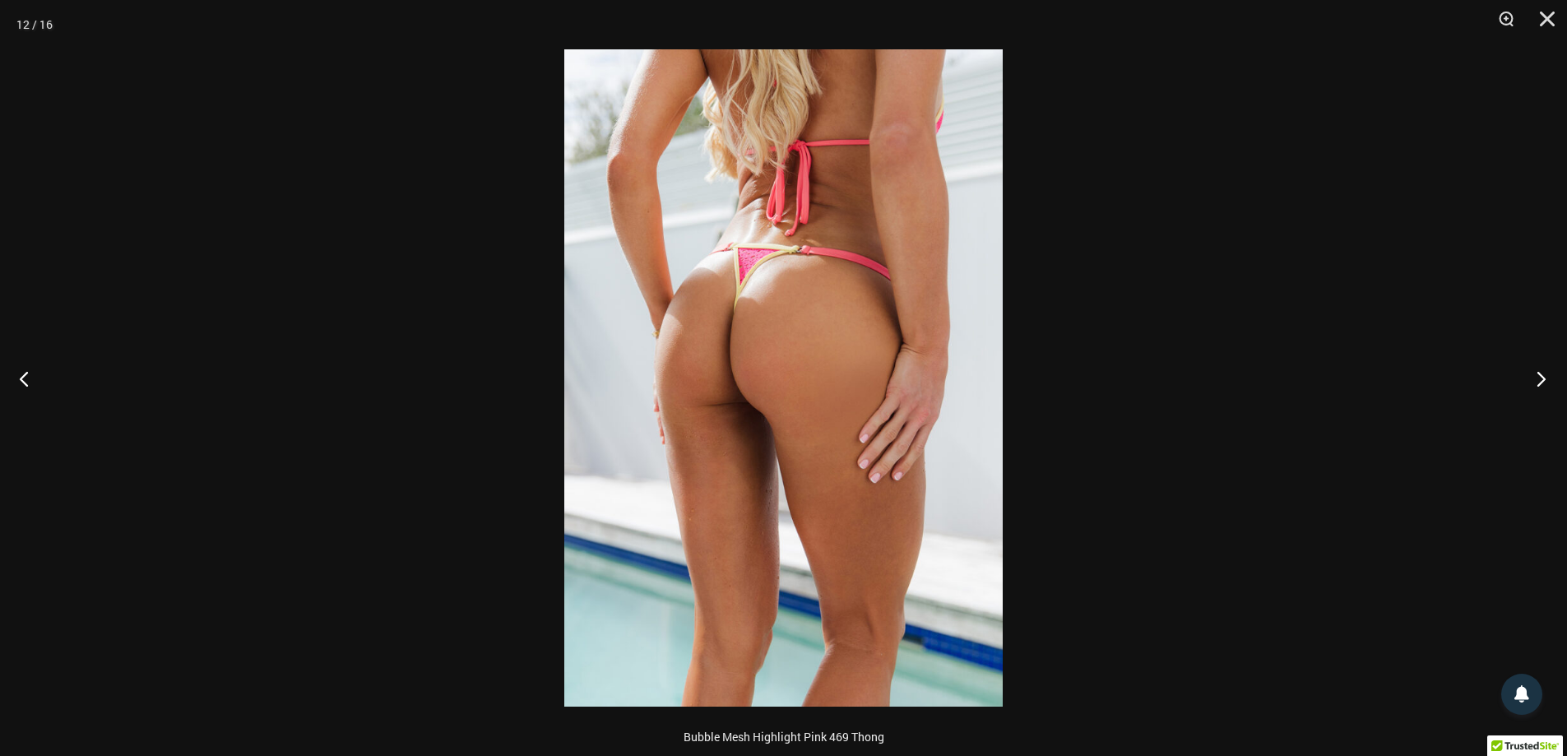
click at [1539, 375] on button "Next" at bounding box center [1537, 378] width 62 height 82
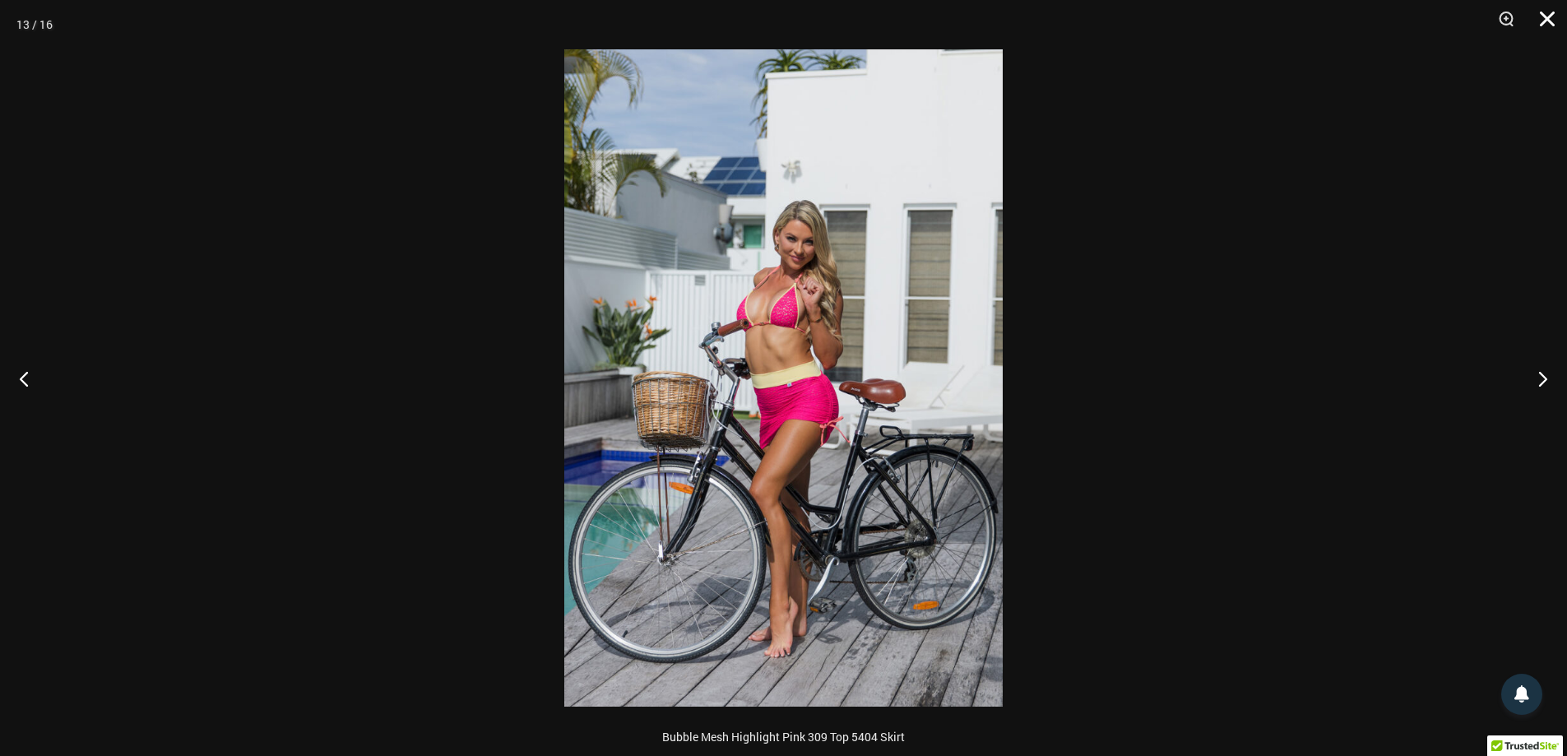
click at [1542, 14] on button "Close" at bounding box center [1541, 24] width 41 height 49
